Goal: Task Accomplishment & Management: Use online tool/utility

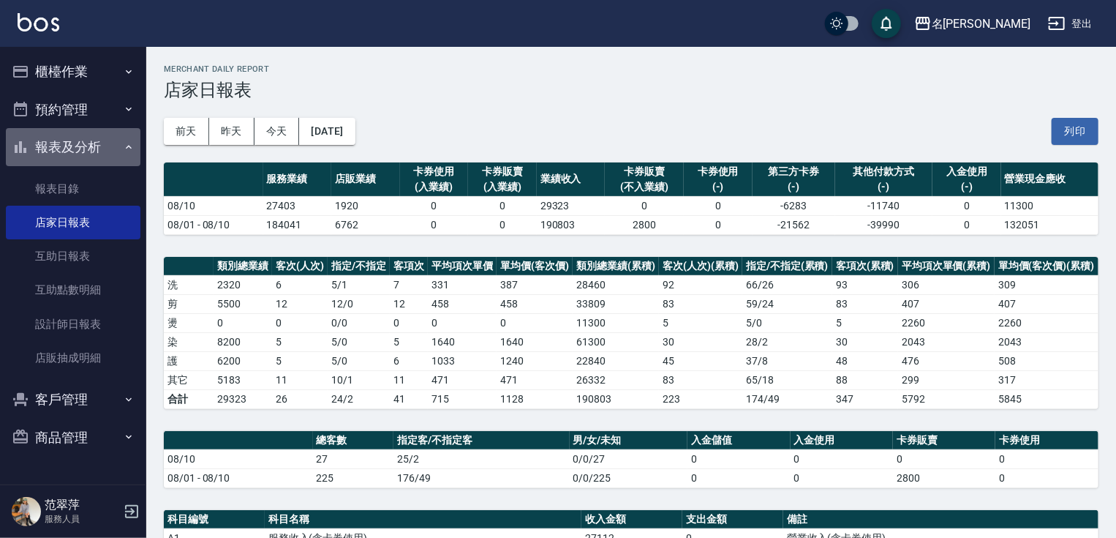
click at [60, 140] on button "報表及分析" at bounding box center [73, 147] width 135 height 38
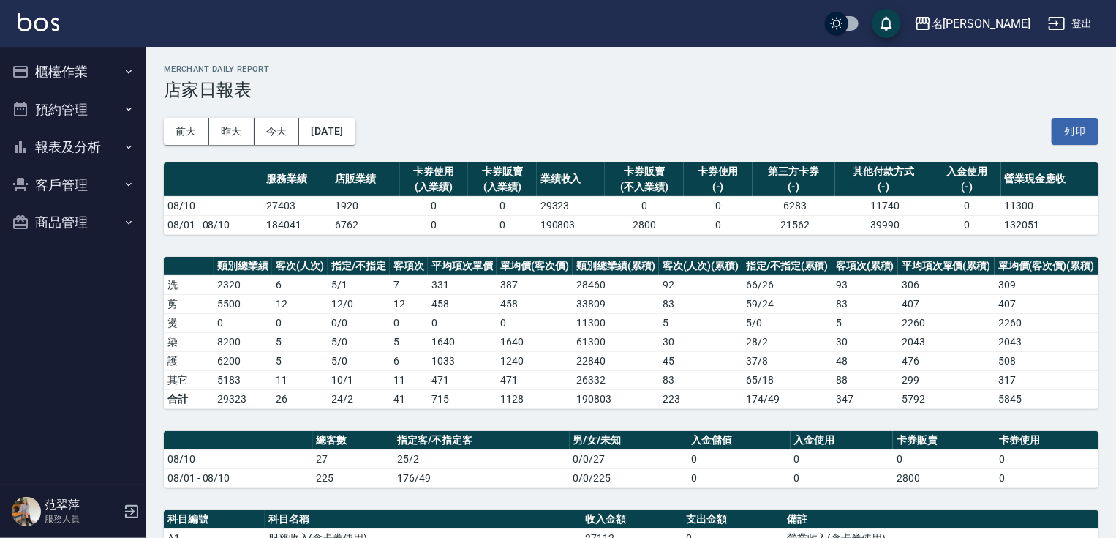
click at [53, 72] on button "櫃檯作業" at bounding box center [73, 72] width 135 height 38
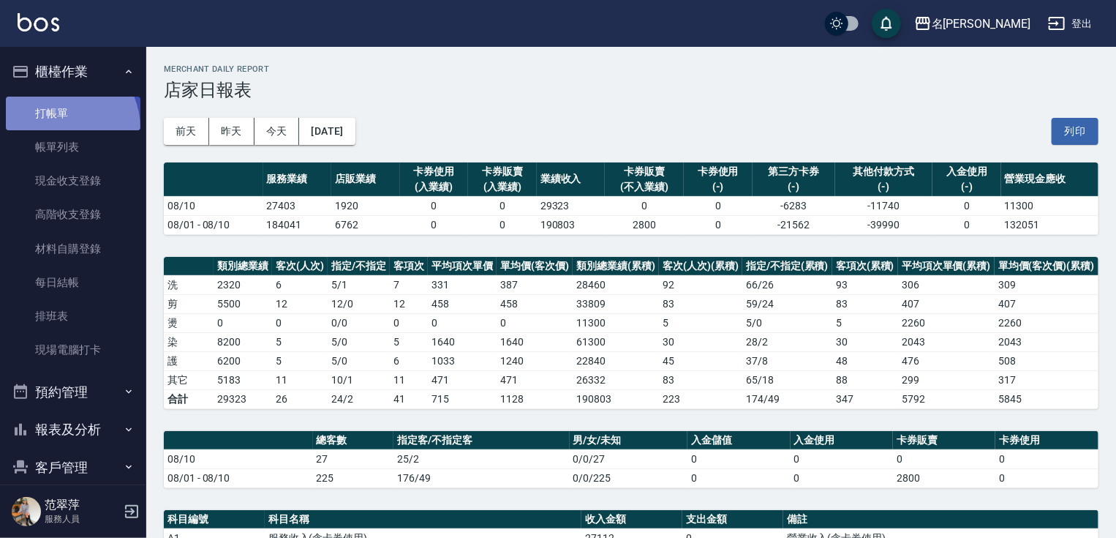
click at [59, 127] on link "打帳單" at bounding box center [73, 114] width 135 height 34
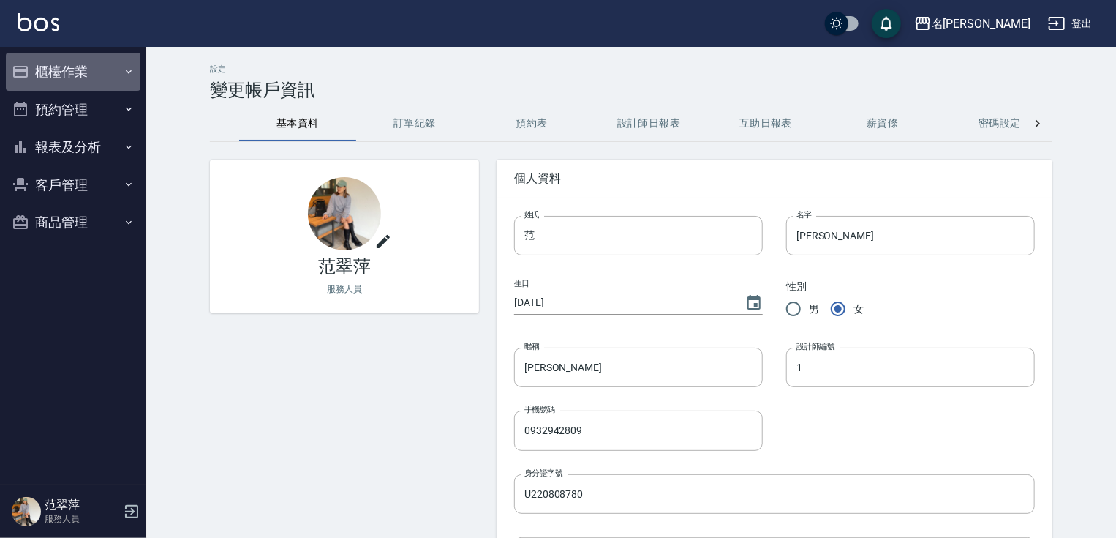
click at [53, 78] on button "櫃檯作業" at bounding box center [73, 72] width 135 height 38
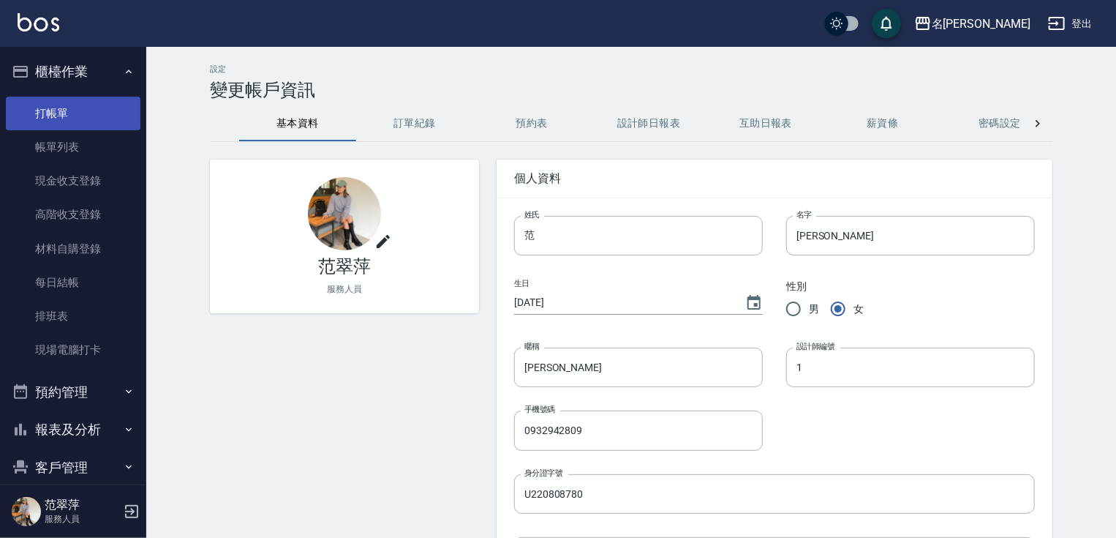
click at [54, 114] on link "打帳單" at bounding box center [73, 114] width 135 height 34
